Goal: Transaction & Acquisition: Purchase product/service

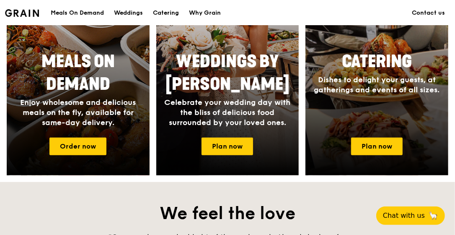
scroll to position [616, 0]
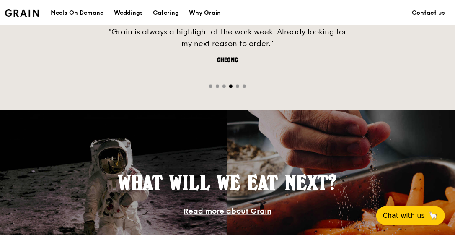
click at [455, 192] on div "What will we eat next? Read more about Grain" at bounding box center [227, 194] width 455 height 168
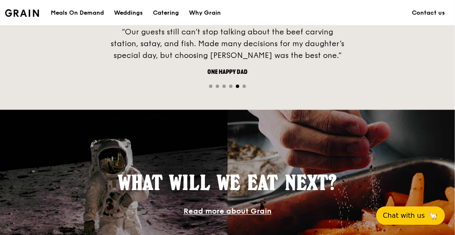
scroll to position [411, 0]
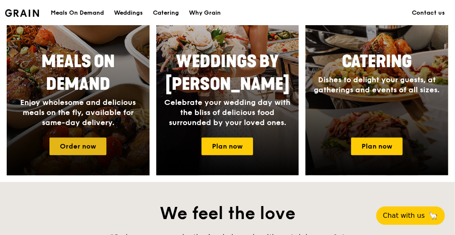
click at [77, 145] on link "Order now" at bounding box center [77, 146] width 57 height 18
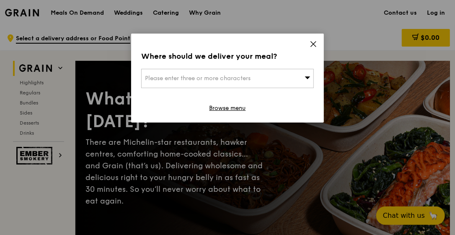
click at [255, 85] on div "Please enter three or more characters" at bounding box center [227, 78] width 173 height 19
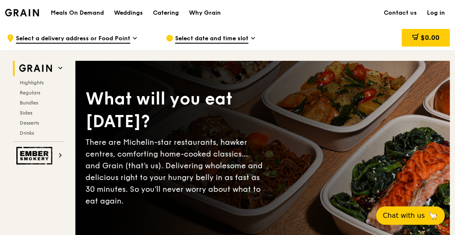
click at [436, 11] on link "Log in" at bounding box center [436, 12] width 28 height 25
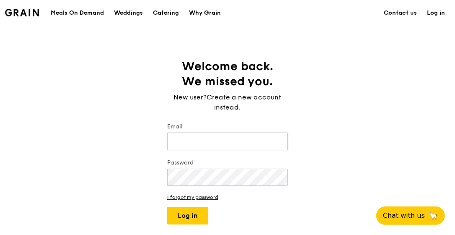
click at [193, 138] on input "Email" at bounding box center [227, 141] width 121 height 18
type input "[EMAIL_ADDRESS][DOMAIN_NAME]"
click at [167, 207] on button "Log in" at bounding box center [187, 216] width 41 height 18
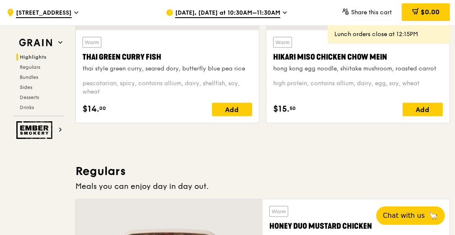
scroll to position [616, 0]
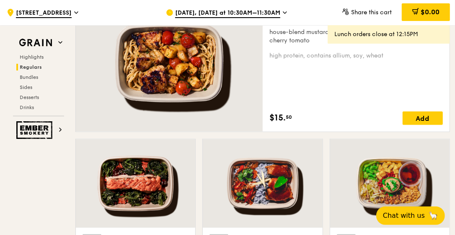
click at [189, 159] on div at bounding box center [135, 183] width 119 height 88
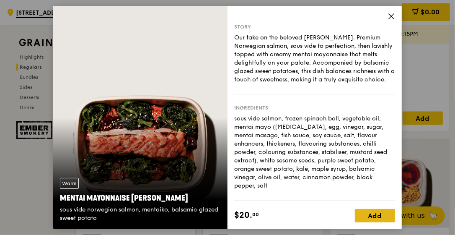
click at [374, 215] on div "Add" at bounding box center [375, 215] width 40 height 13
click at [392, 214] on span at bounding box center [388, 215] width 13 height 13
click at [393, 213] on span at bounding box center [388, 215] width 13 height 13
drag, startPoint x: 393, startPoint y: 213, endPoint x: 385, endPoint y: 215, distance: 8.5
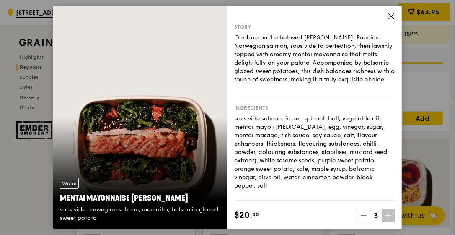
click at [385, 215] on span at bounding box center [388, 215] width 13 height 13
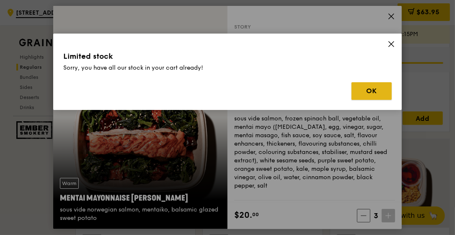
click at [363, 87] on button "OK" at bounding box center [372, 91] width 40 height 18
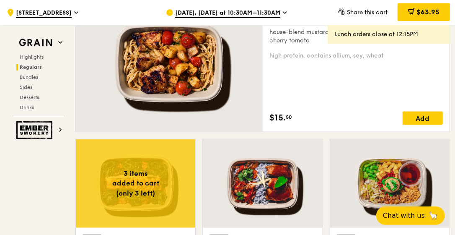
drag, startPoint x: 455, startPoint y: 52, endPoint x: 454, endPoint y: 46, distance: 5.9
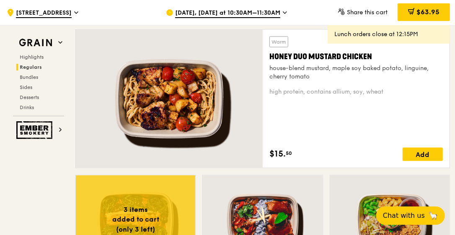
scroll to position [565, 0]
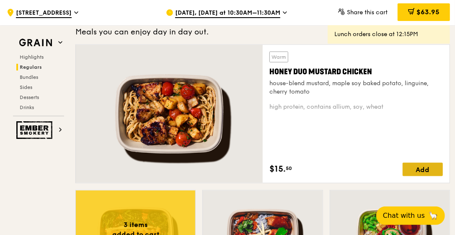
click at [417, 166] on div "Add" at bounding box center [423, 169] width 40 height 13
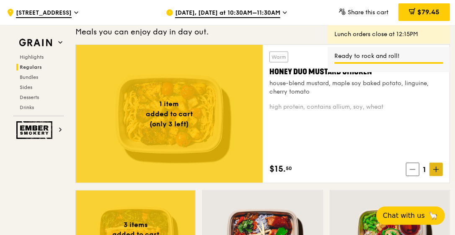
click at [437, 170] on icon at bounding box center [436, 169] width 6 height 6
click at [452, 85] on div "2 items added to cart (only 3 left) Warm Honey Duo Mustard Chicken house-blend …" at bounding box center [262, 116] width 381 height 145
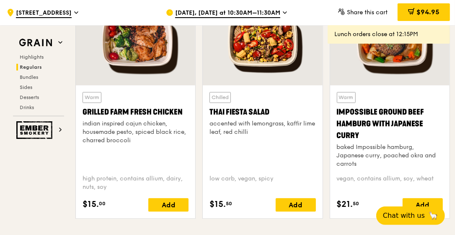
click at [163, 204] on div "Add" at bounding box center [168, 204] width 40 height 13
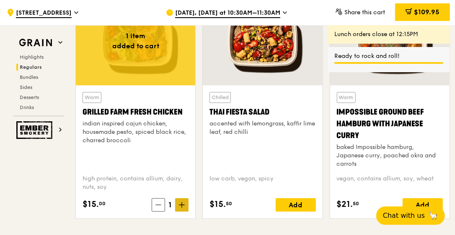
click at [181, 204] on icon at bounding box center [182, 205] width 6 height 6
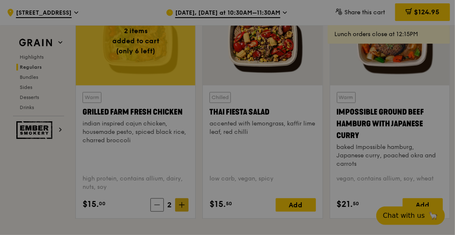
click at [181, 203] on div at bounding box center [227, 117] width 455 height 235
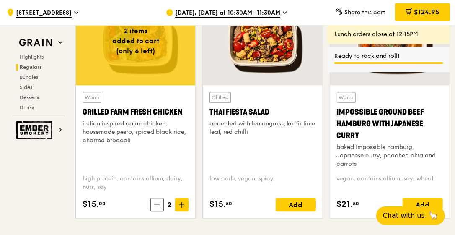
drag, startPoint x: 179, startPoint y: 204, endPoint x: 189, endPoint y: 203, distance: 10.1
click at [189, 203] on div "Warm Grilled Farm Fresh Chicken indian inspired cajun chicken, housemade pesto,…" at bounding box center [135, 151] width 119 height 133
click at [185, 202] on icon at bounding box center [182, 205] width 6 height 6
click at [184, 204] on icon at bounding box center [182, 205] width 6 height 6
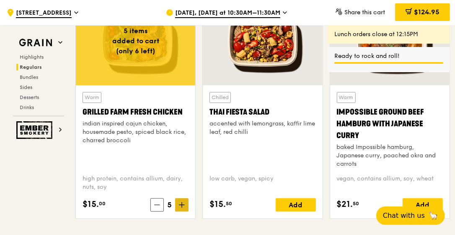
click at [184, 204] on icon at bounding box center [182, 205] width 6 height 6
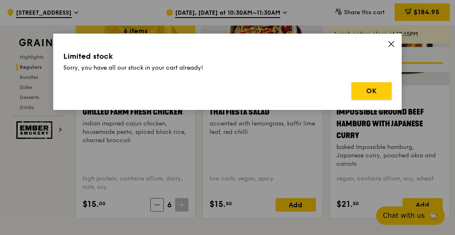
click at [380, 91] on button "OK" at bounding box center [372, 91] width 40 height 18
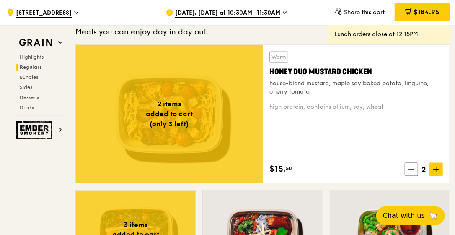
scroll to position [770, 0]
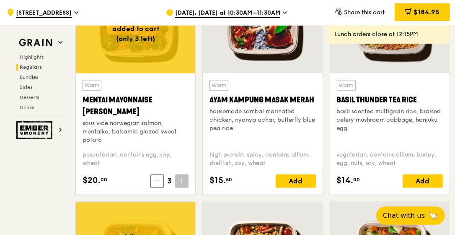
click at [265, 111] on div "housemade sambal marinated chicken, nyonya achar, butterfly blue pea rice" at bounding box center [263, 120] width 106 height 25
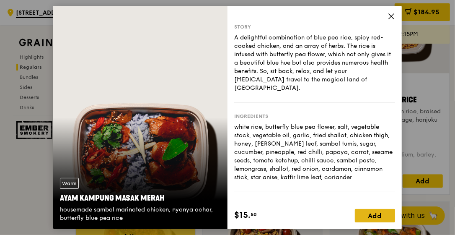
click at [371, 212] on div "Add" at bounding box center [375, 215] width 40 height 13
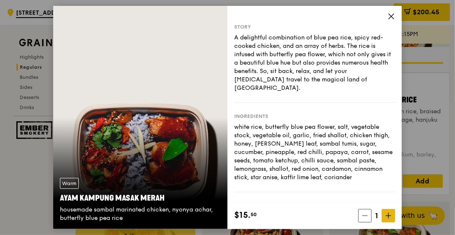
click at [389, 215] on icon at bounding box center [389, 215] width 6 height 6
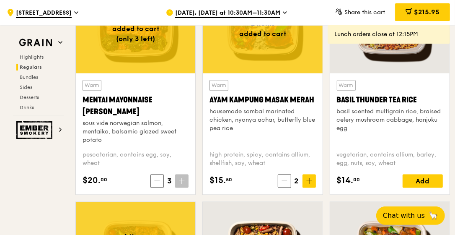
click at [416, 184] on div "Add" at bounding box center [423, 180] width 40 height 13
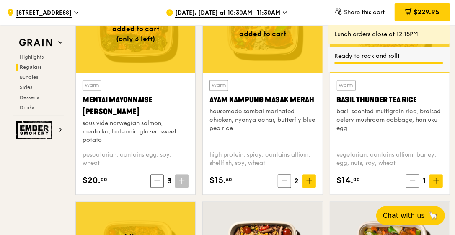
click at [446, 179] on div "Warm Basil Thunder Tea [PERSON_NAME] scented multigrain rice, braised celery mu…" at bounding box center [389, 133] width 119 height 121
click at [436, 180] on icon at bounding box center [436, 181] width 0 height 5
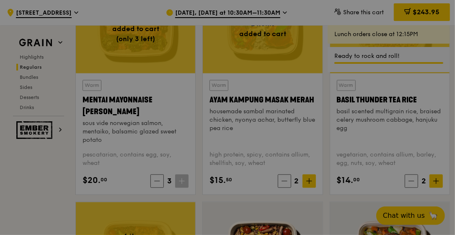
type input "2"
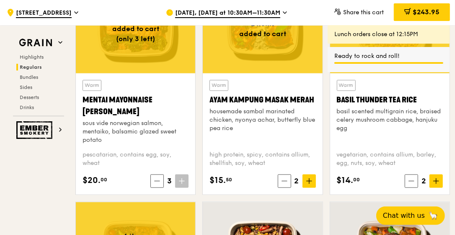
click at [431, 13] on span "$243.95" at bounding box center [426, 12] width 27 height 8
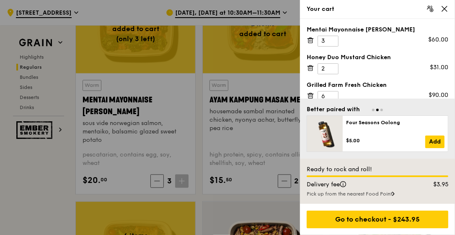
drag, startPoint x: 455, startPoint y: 45, endPoint x: 452, endPoint y: 19, distance: 26.1
click at [452, 19] on div "Mentai Mayonnaise [PERSON_NAME] 3 $60.00 Honey Duo Mustard Chicken 2 $31.00 Gri…" at bounding box center [377, 59] width 155 height 80
drag, startPoint x: 452, startPoint y: 19, endPoint x: 419, endPoint y: 37, distance: 37.1
click at [419, 37] on div "Mentai Mayonnaise [PERSON_NAME] 3 $60.00" at bounding box center [378, 36] width 142 height 21
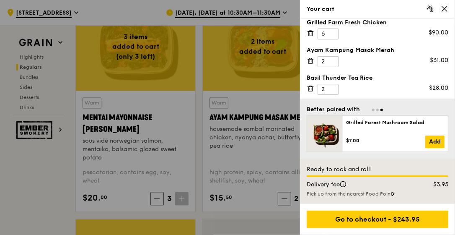
scroll to position [753, 0]
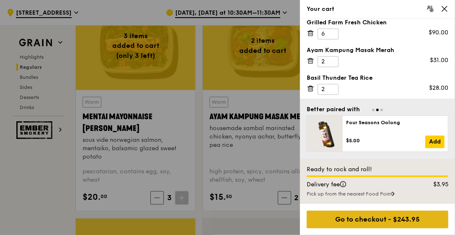
click at [383, 215] on div "Go to checkout - $243.95" at bounding box center [378, 219] width 142 height 18
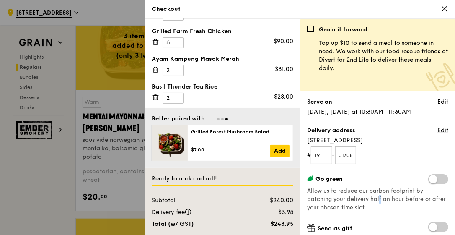
click at [377, 201] on div "Go green Allow us to reduce our carbon footprint by batching your delivery half…" at bounding box center [377, 193] width 141 height 38
drag, startPoint x: 376, startPoint y: 201, endPoint x: 389, endPoint y: 121, distance: 81.1
click at [389, 121] on div "Grain it forward Top up $10 to send a meal to someone in need. We work with our…" at bounding box center [377, 130] width 141 height 209
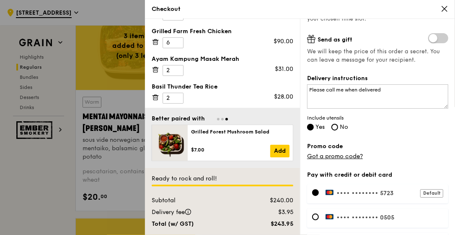
scroll to position [242, 0]
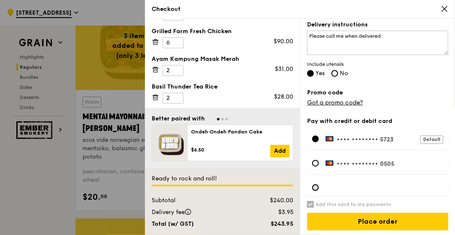
click at [314, 184] on div at bounding box center [315, 187] width 7 height 7
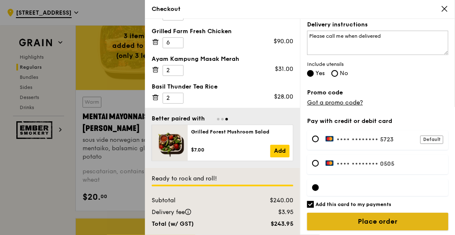
click at [382, 216] on input "Place order" at bounding box center [377, 221] width 141 height 18
